Goal: Find specific page/section: Find specific page/section

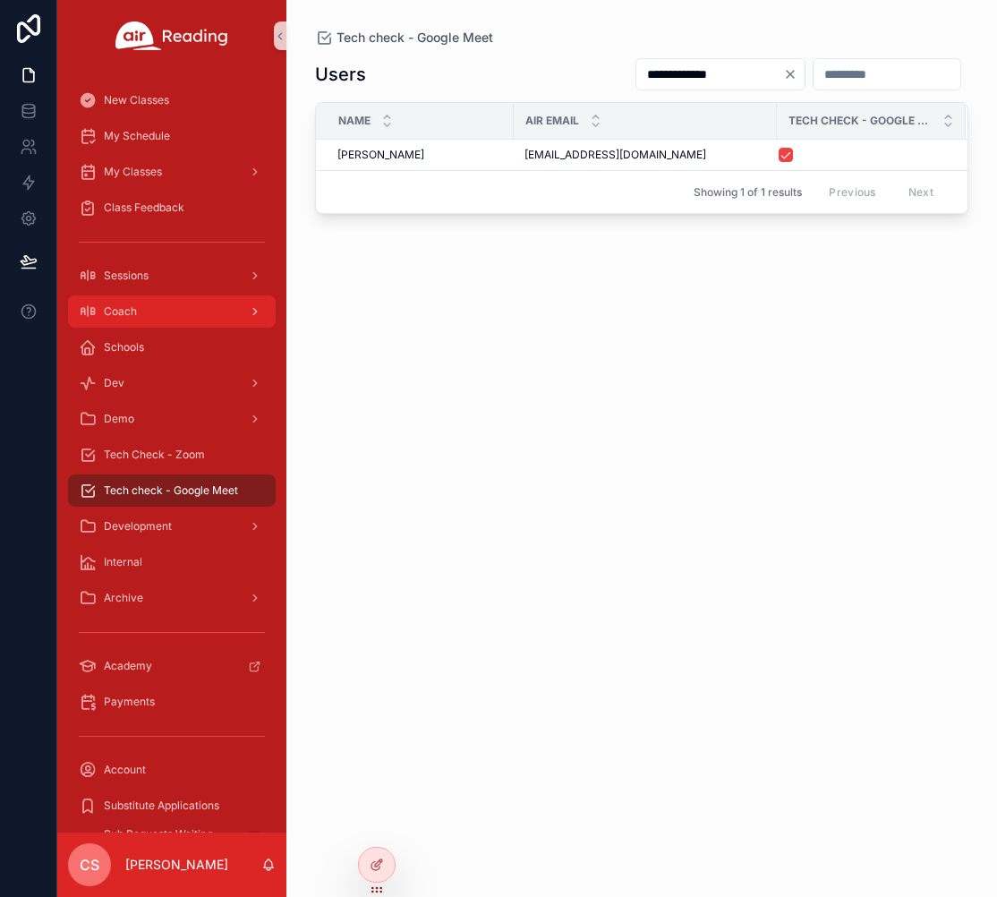
click at [142, 309] on div "Coach" at bounding box center [172, 311] width 186 height 29
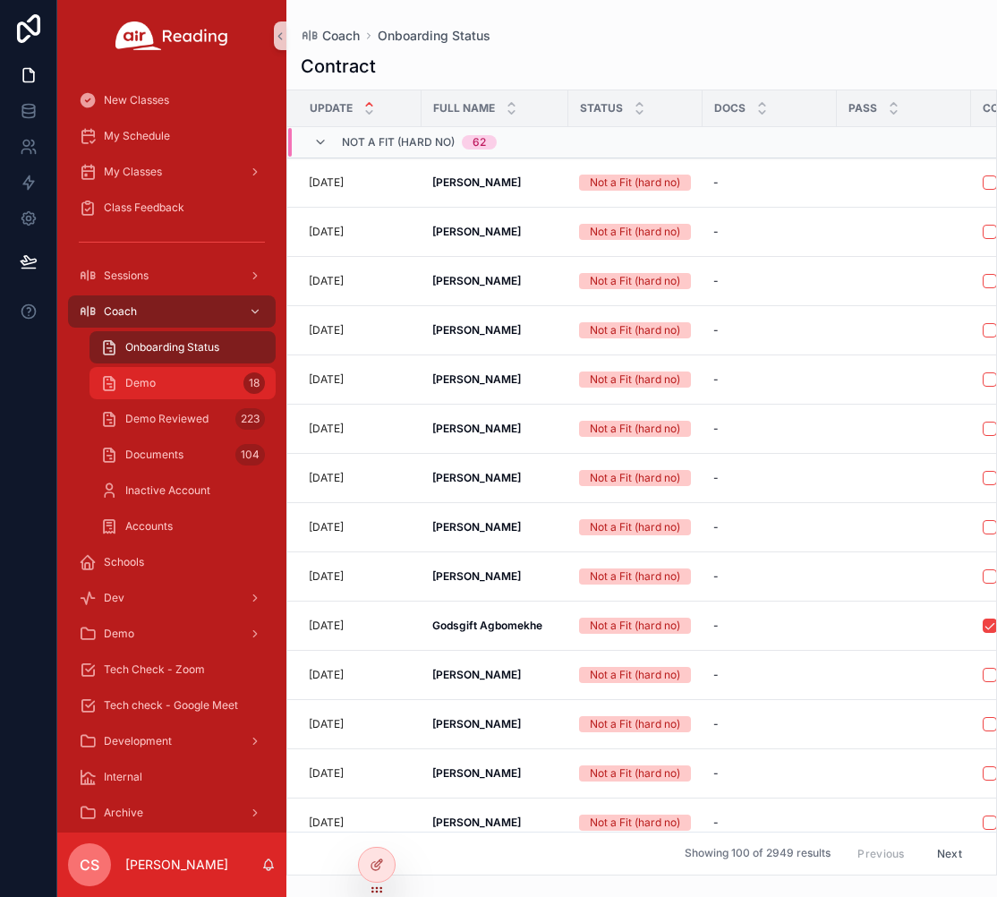
click at [169, 380] on div "Demo 18" at bounding box center [182, 383] width 165 height 29
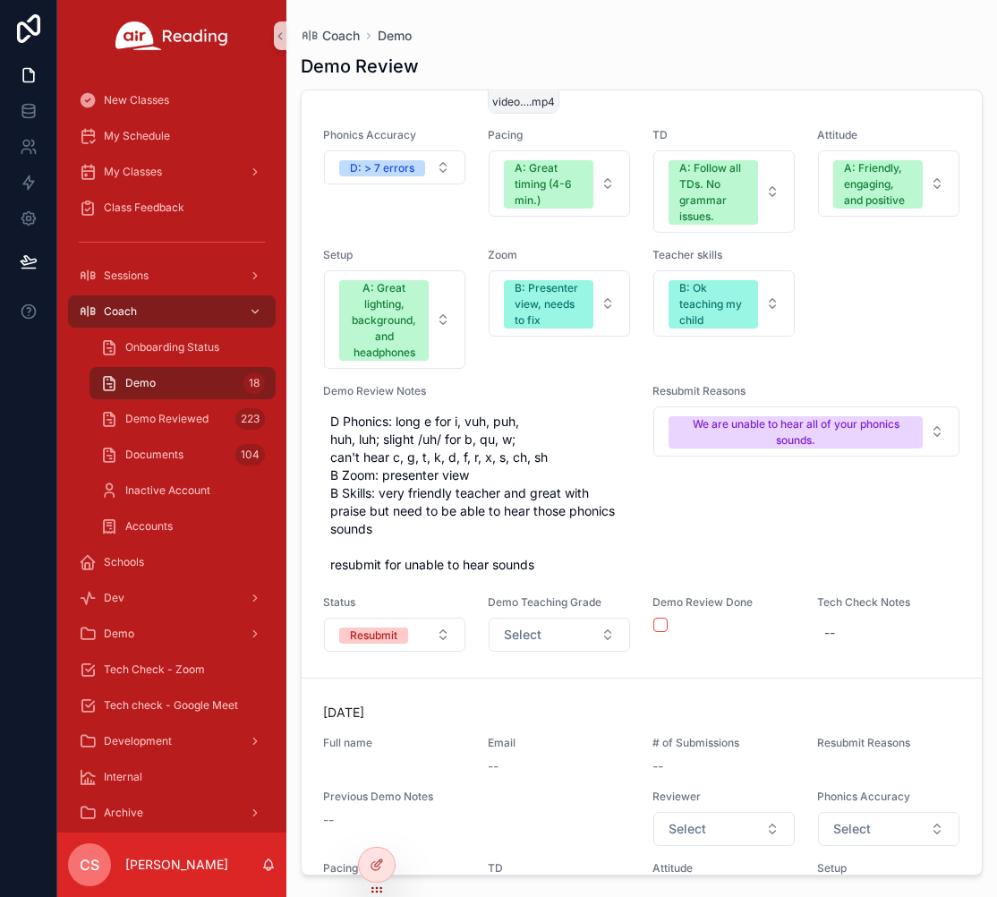
scroll to position [8285, 0]
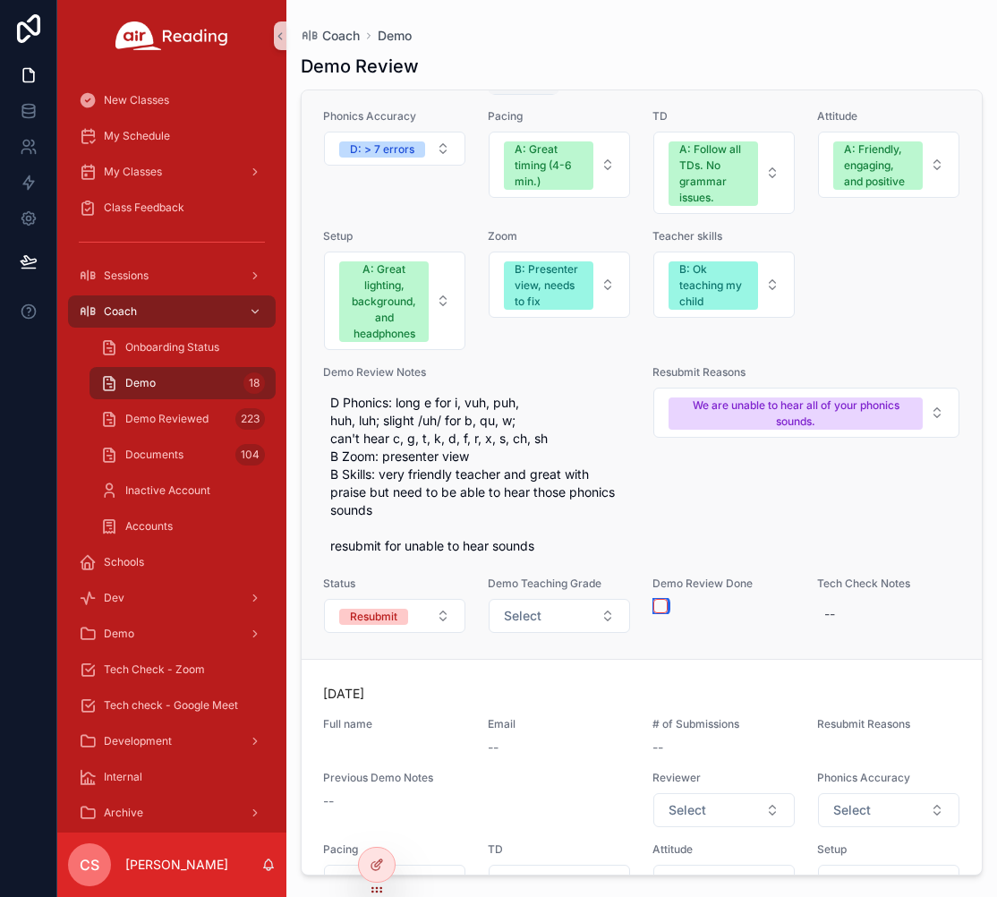
click at [659, 613] on button "scrollable content" at bounding box center [660, 606] width 14 height 14
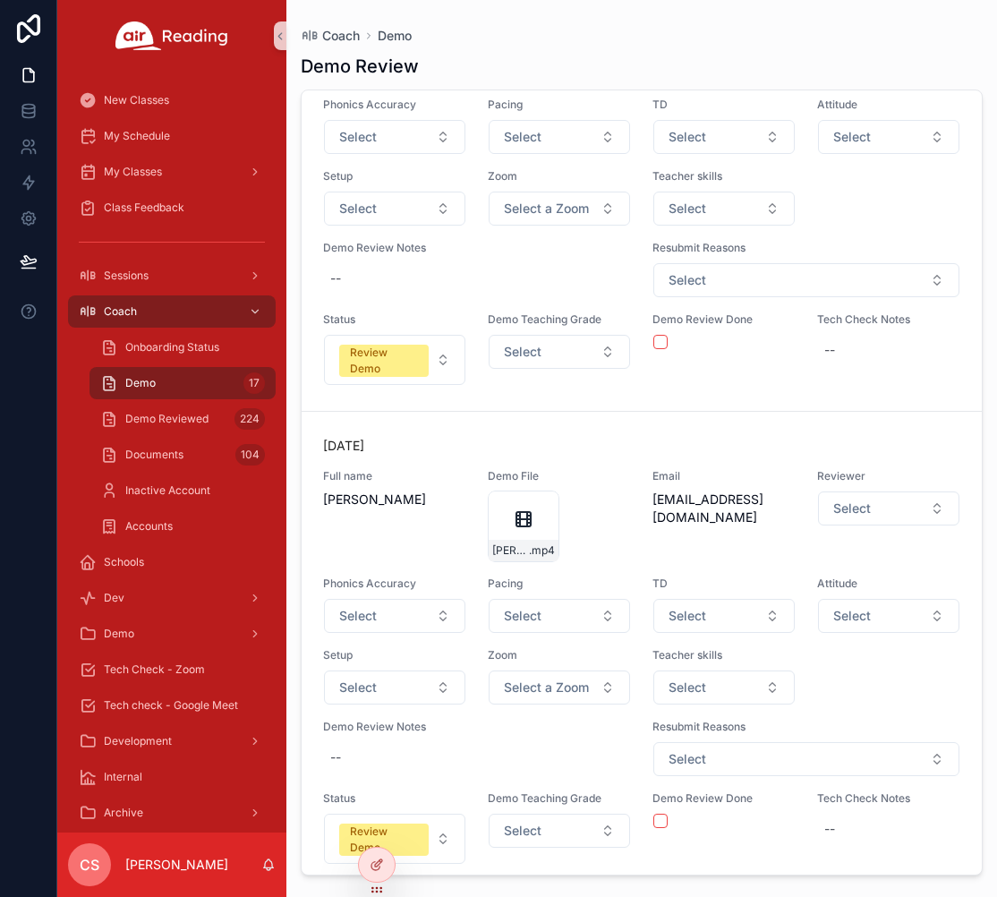
scroll to position [0, 0]
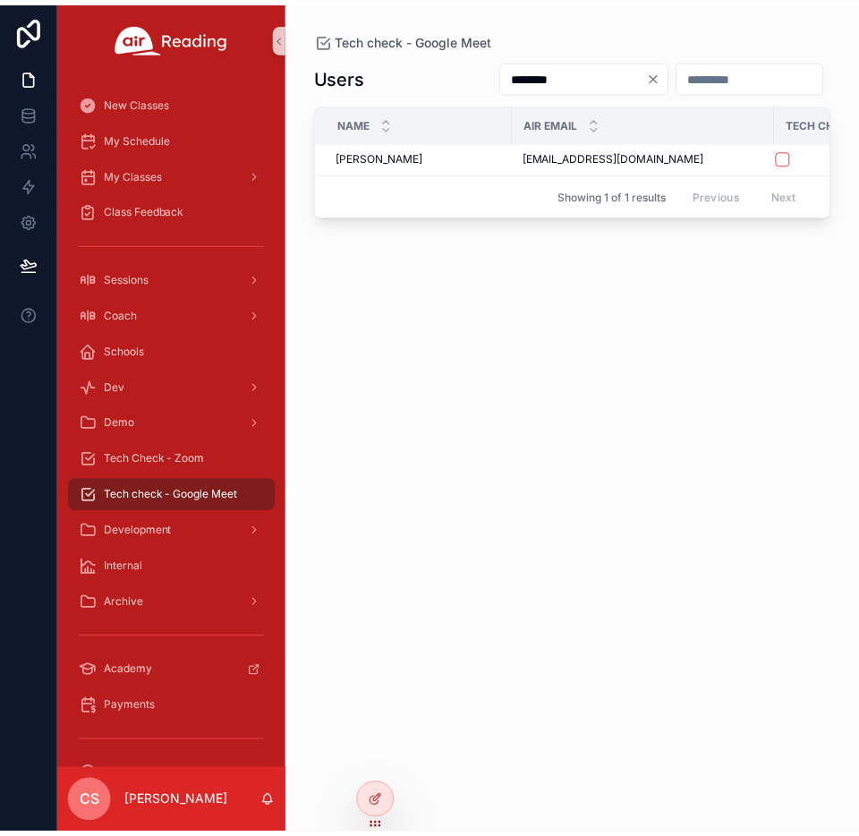
scroll to position [0, 123]
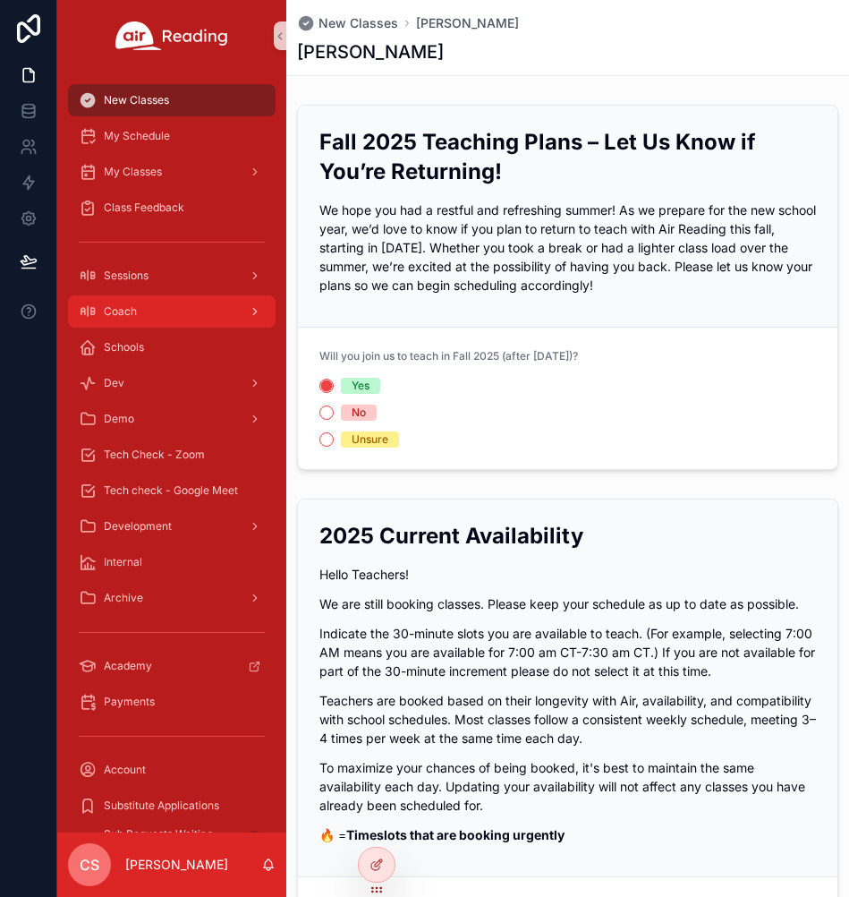
click at [122, 317] on span "Coach" at bounding box center [120, 311] width 33 height 14
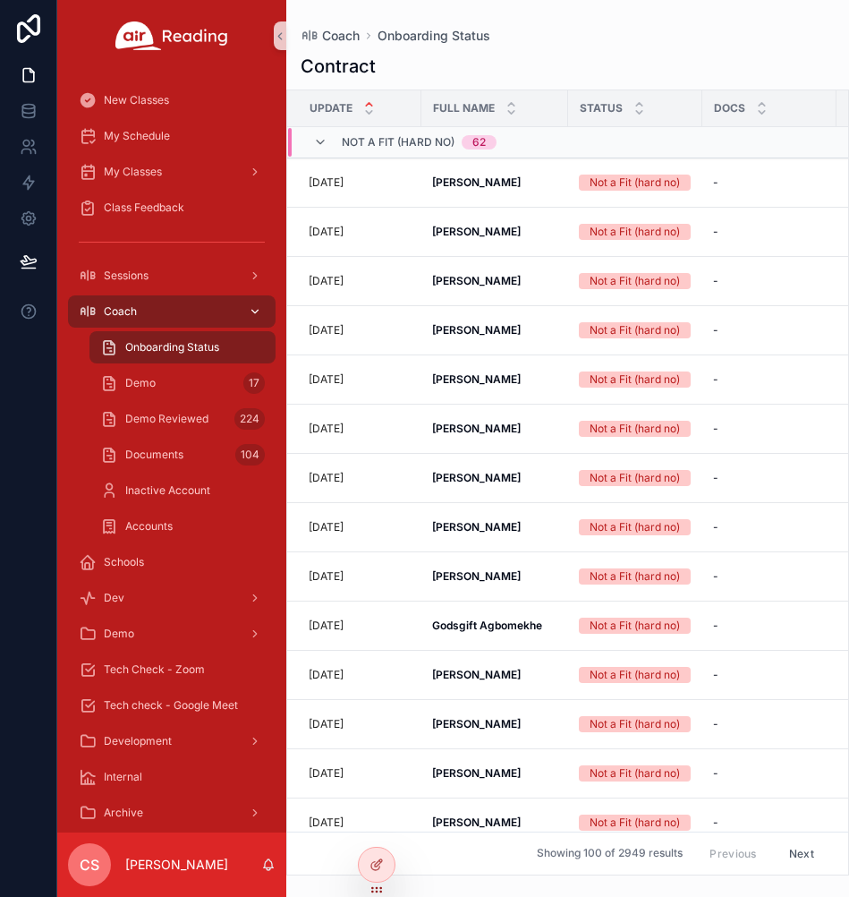
click at [126, 305] on span "Coach" at bounding box center [120, 311] width 33 height 14
click at [140, 662] on span "Tech Check - Zoom" at bounding box center [154, 669] width 101 height 14
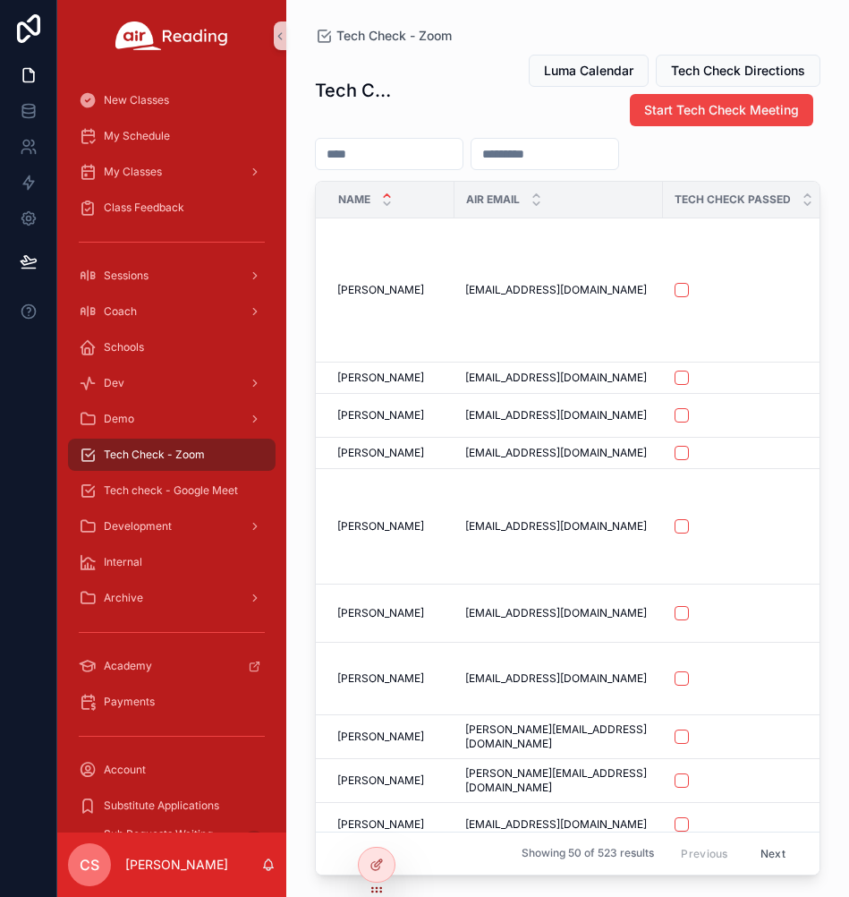
click at [385, 147] on input "scrollable content" at bounding box center [389, 153] width 147 height 25
type input "***"
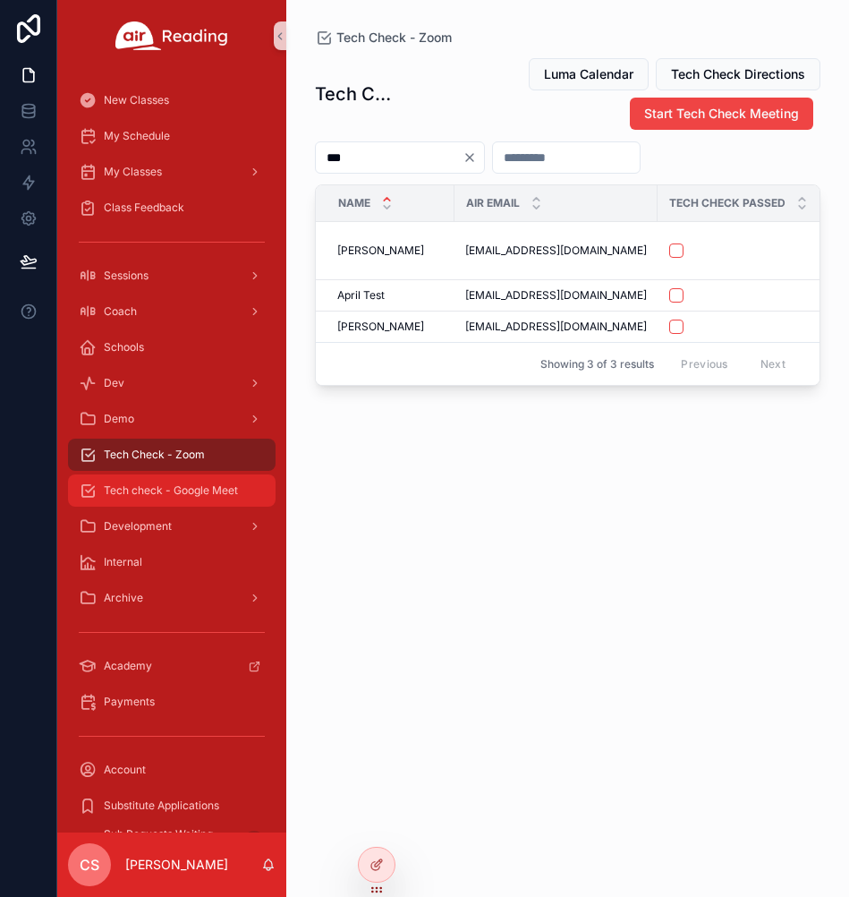
click at [170, 481] on div "Tech check - Google Meet" at bounding box center [172, 490] width 186 height 29
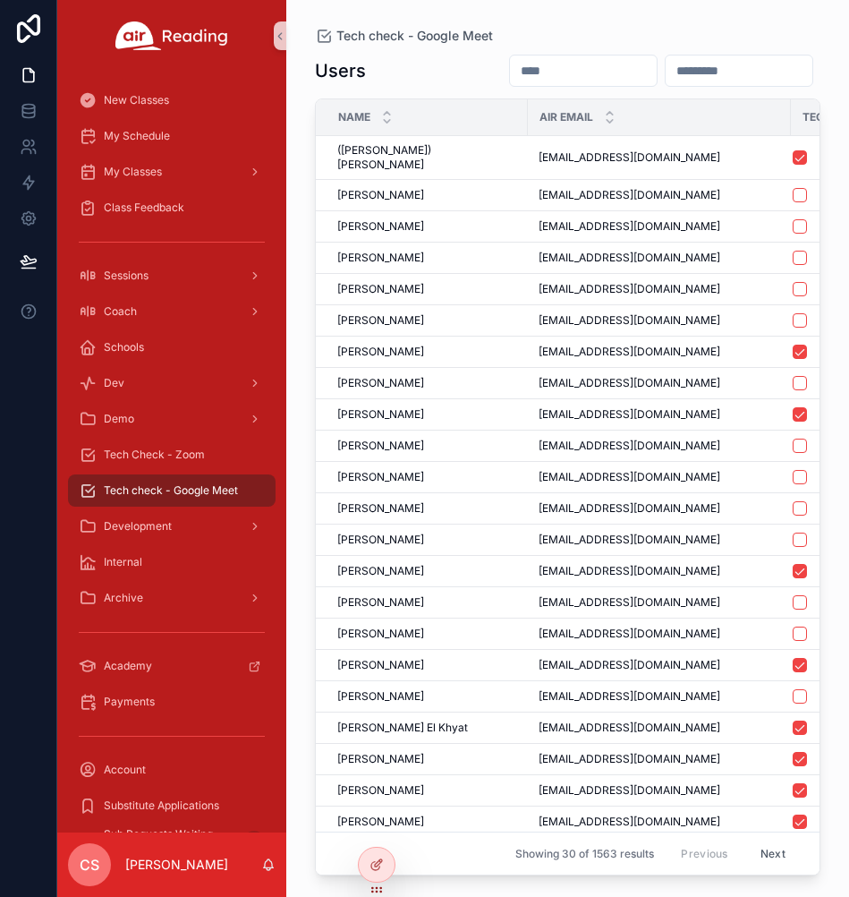
click at [510, 76] on input "scrollable content" at bounding box center [583, 70] width 147 height 25
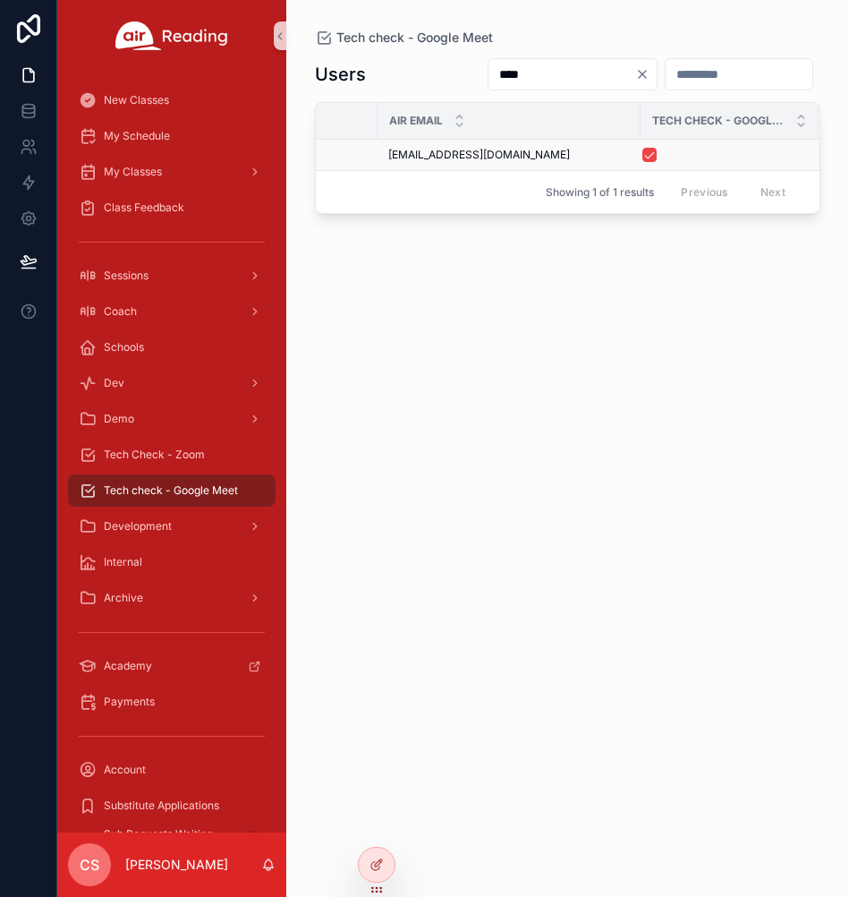
scroll to position [0, 137]
type input "****"
